Goal: Task Accomplishment & Management: Manage account settings

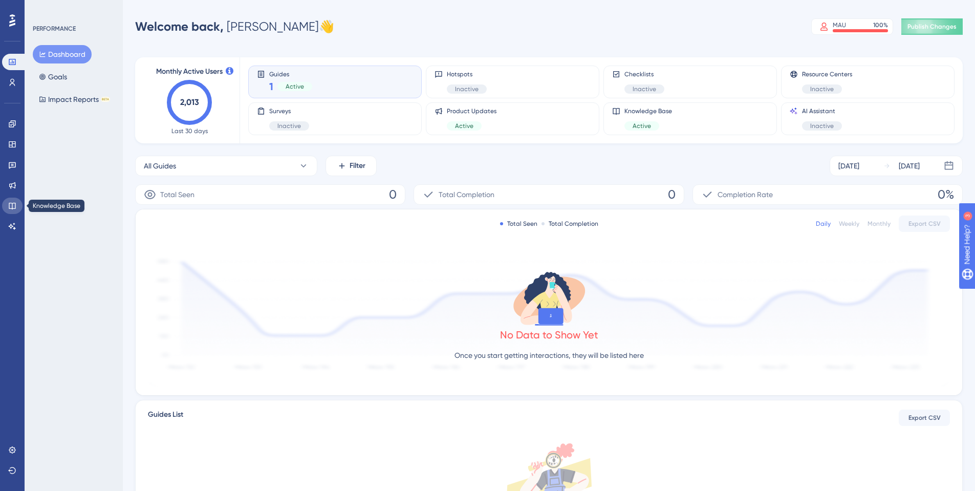
click at [16, 205] on icon at bounding box center [12, 206] width 8 height 8
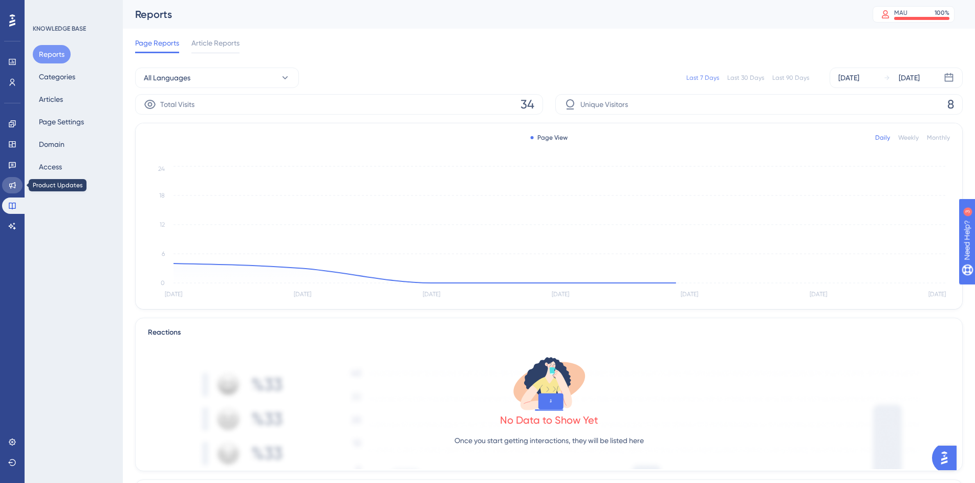
click at [16, 188] on icon at bounding box center [12, 185] width 8 height 8
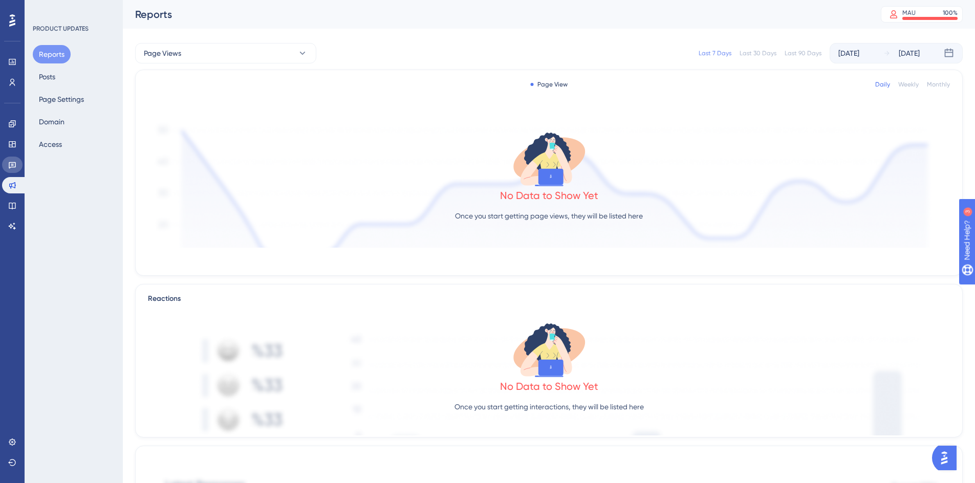
click at [15, 162] on icon at bounding box center [12, 165] width 7 height 7
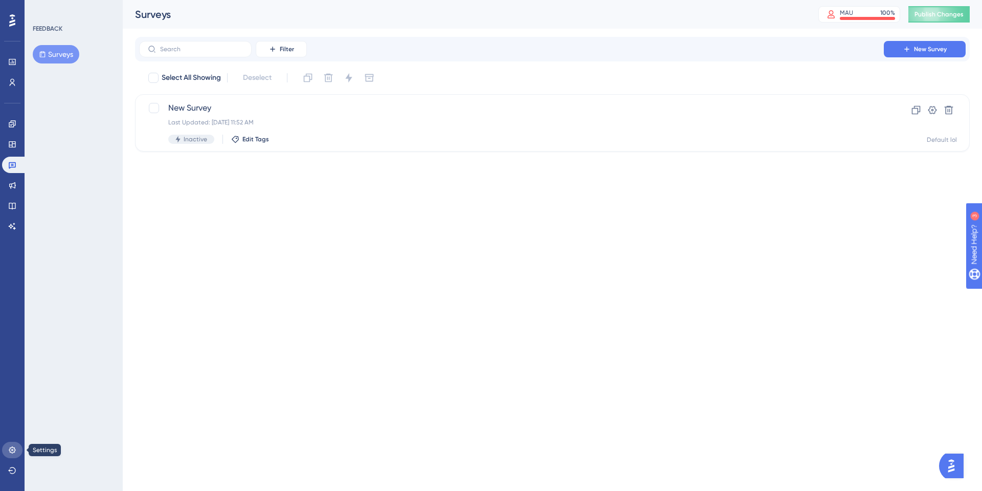
click at [9, 453] on link at bounding box center [12, 450] width 20 height 16
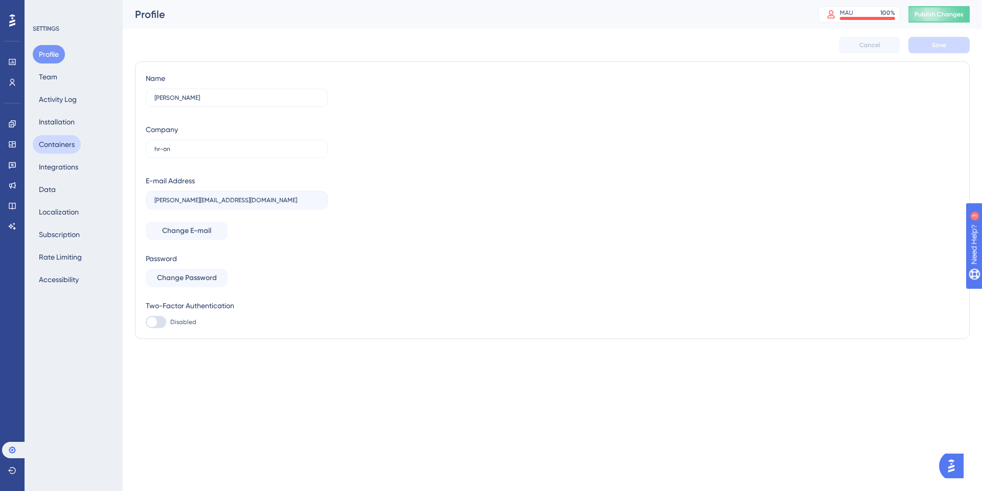
click at [64, 150] on button "Containers" at bounding box center [57, 144] width 48 height 18
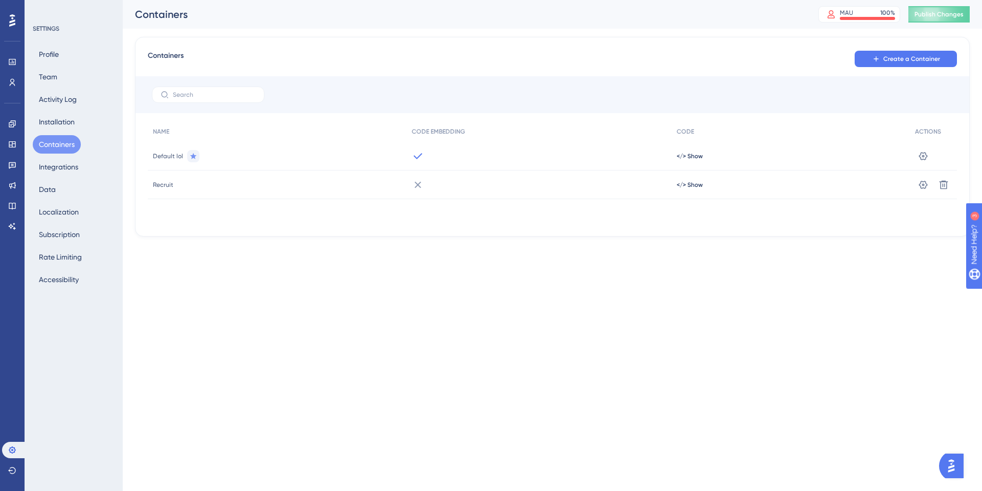
click at [163, 184] on span "Recruit" at bounding box center [163, 185] width 20 height 8
click at [928, 184] on icon at bounding box center [923, 184] width 9 height 8
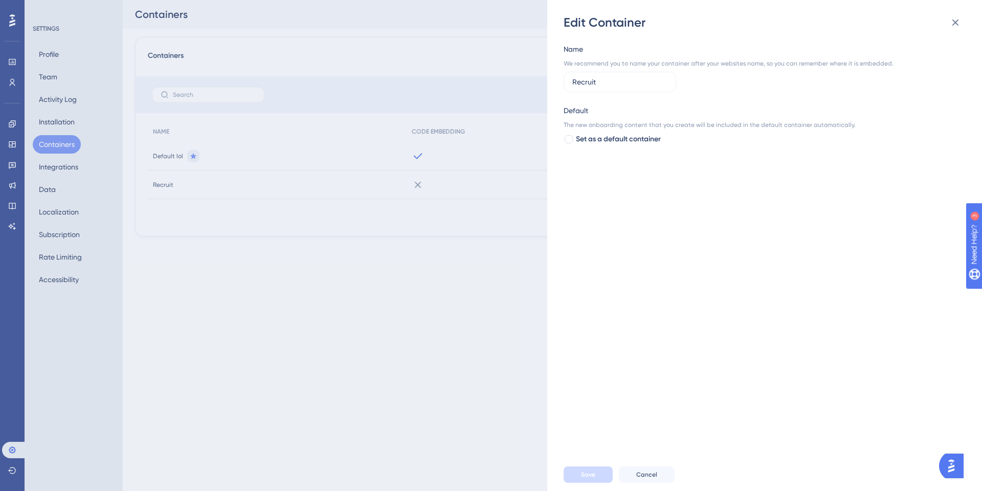
click at [0, 0] on div "Edit Container Name We recommend you to name your container after your websites…" at bounding box center [0, 0] width 0 height 0
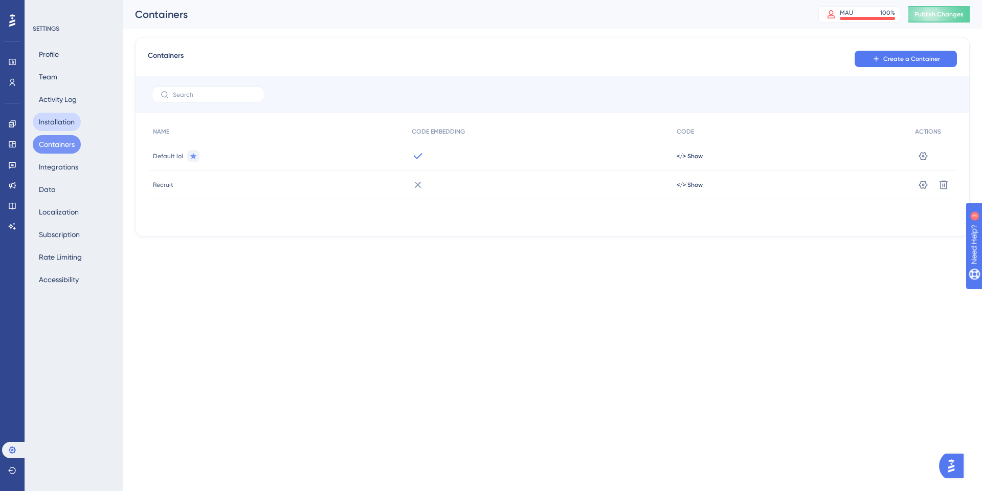
click at [69, 120] on button "Installation" at bounding box center [57, 122] width 48 height 18
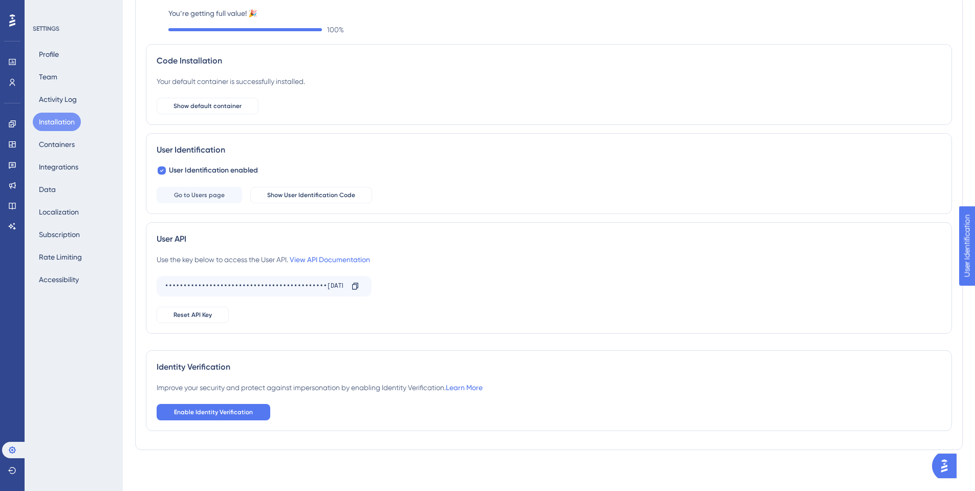
scroll to position [49, 0]
click at [280, 195] on span "Show User Identification Code" at bounding box center [311, 195] width 88 height 8
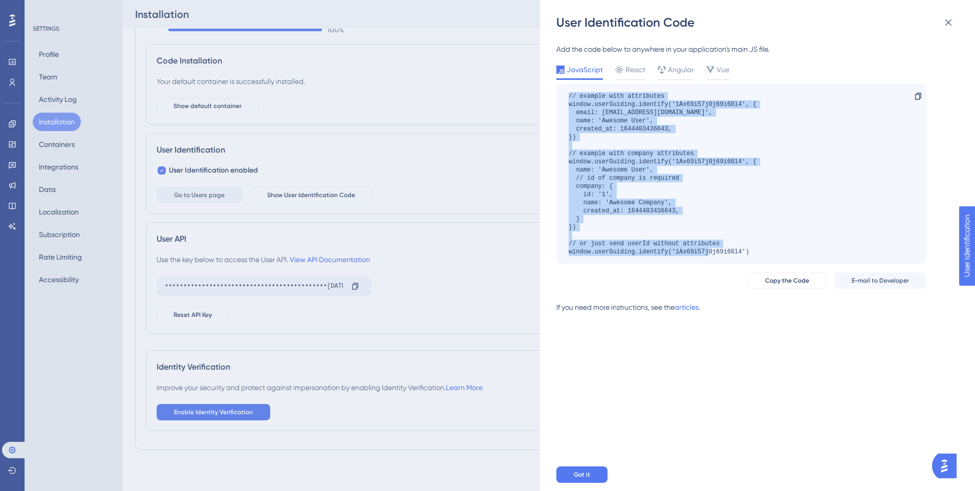
drag, startPoint x: 756, startPoint y: 251, endPoint x: 568, endPoint y: 95, distance: 244.5
click at [568, 95] on div "// example with attributes window.userGuiding.identify('1Ax69i57j0j69i60l4', { …" at bounding box center [662, 174] width 188 height 164
copy div "// example with attributes window.userGuiding.identify('1Ax69i57j0j69i60l4', { …"
